Goal: Task Accomplishment & Management: Use online tool/utility

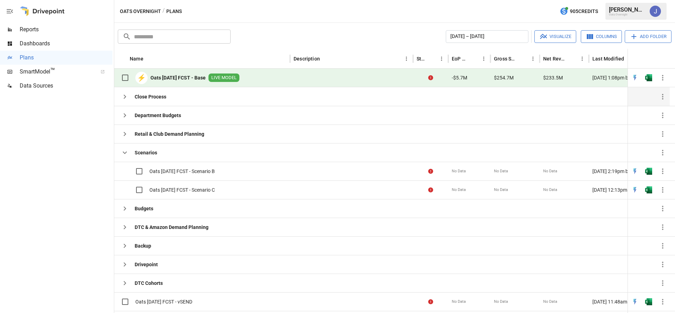
click at [214, 95] on div "Close Process" at bounding box center [202, 96] width 176 height 19
click at [126, 97] on icon "button" at bounding box center [125, 96] width 8 height 8
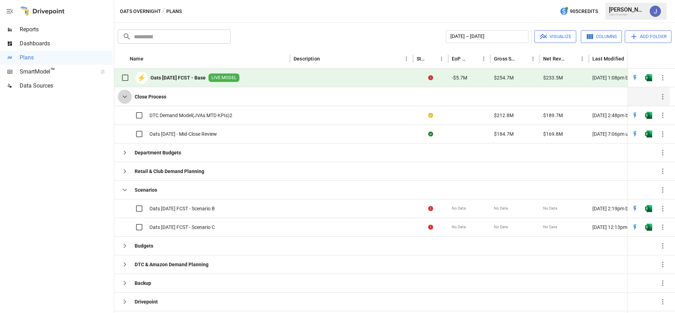
click at [126, 97] on icon "button" at bounding box center [125, 97] width 4 height 2
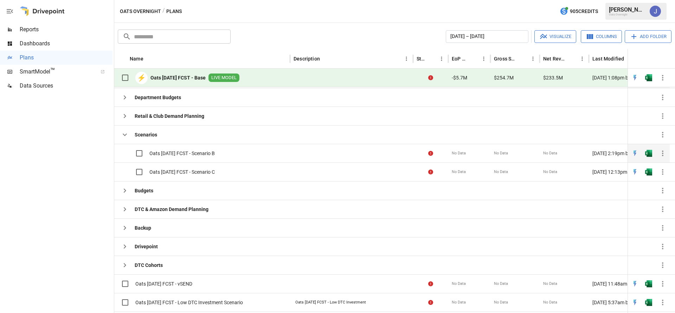
scroll to position [22, 0]
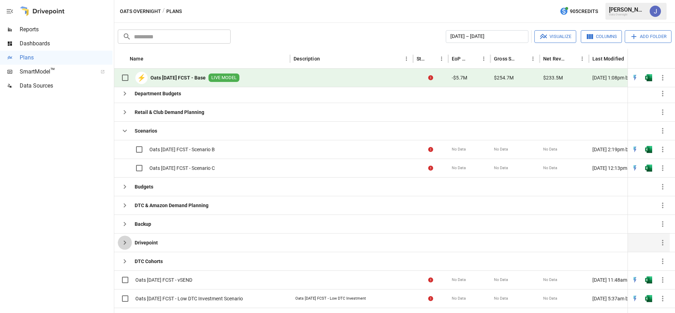
click at [123, 242] on icon "button" at bounding box center [125, 242] width 8 height 8
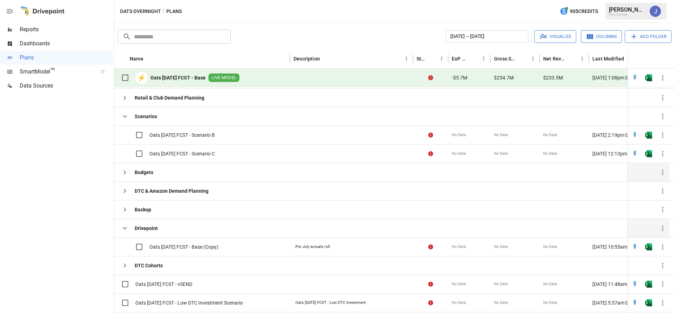
scroll to position [40, 0]
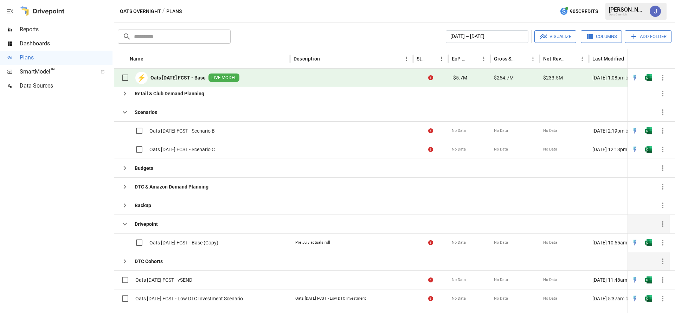
click at [124, 262] on icon "button" at bounding box center [125, 261] width 2 height 4
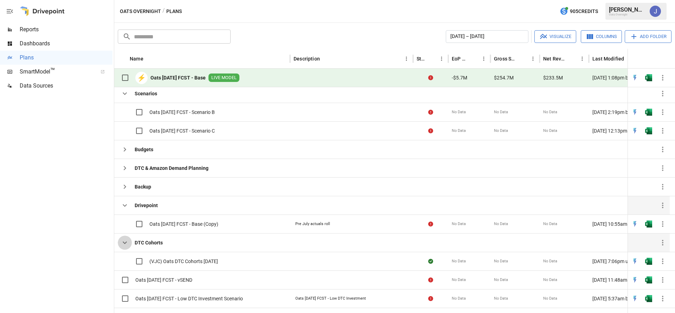
click at [123, 243] on icon "button" at bounding box center [125, 243] width 4 height 2
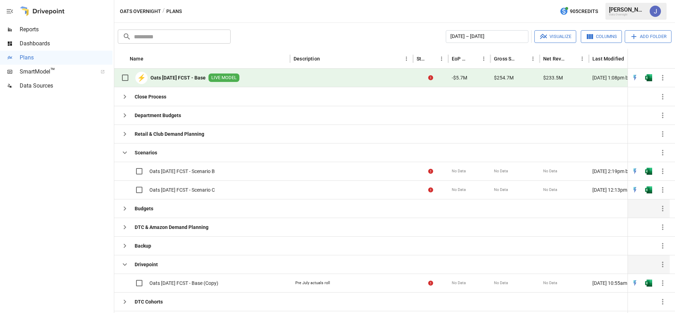
scroll to position [0, 0]
click at [197, 75] on b "Oats [DATE] FCST - Base" at bounding box center [178, 77] width 55 height 7
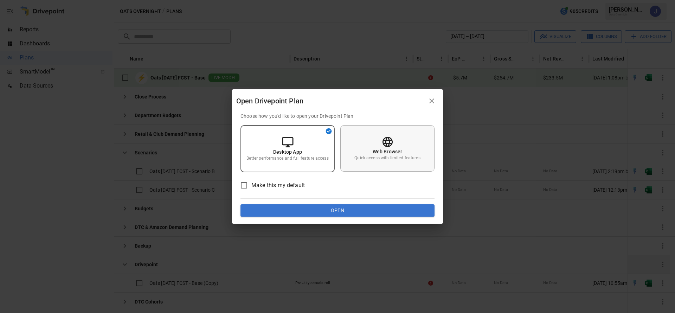
click at [404, 161] on div "Web Browser Quick access with limited features" at bounding box center [387, 148] width 94 height 46
click at [370, 213] on button "Open" at bounding box center [338, 210] width 194 height 13
